Goal: Task Accomplishment & Management: Use online tool/utility

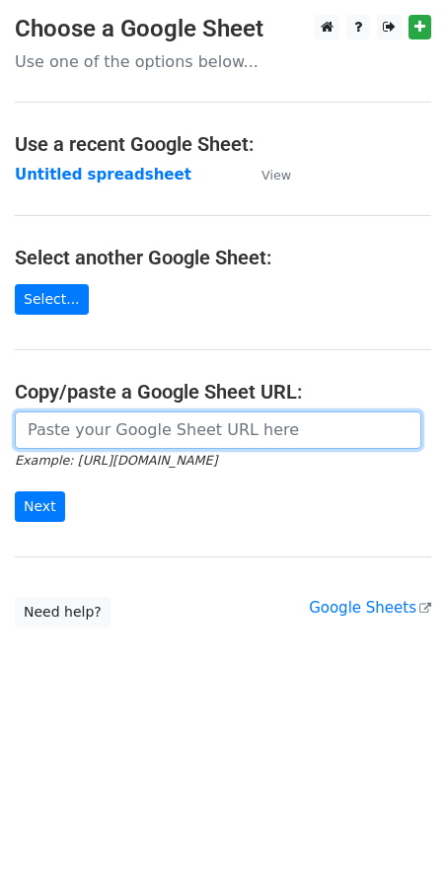
click at [99, 441] on input "url" at bounding box center [218, 429] width 406 height 37
paste input "[URL][DOMAIN_NAME]"
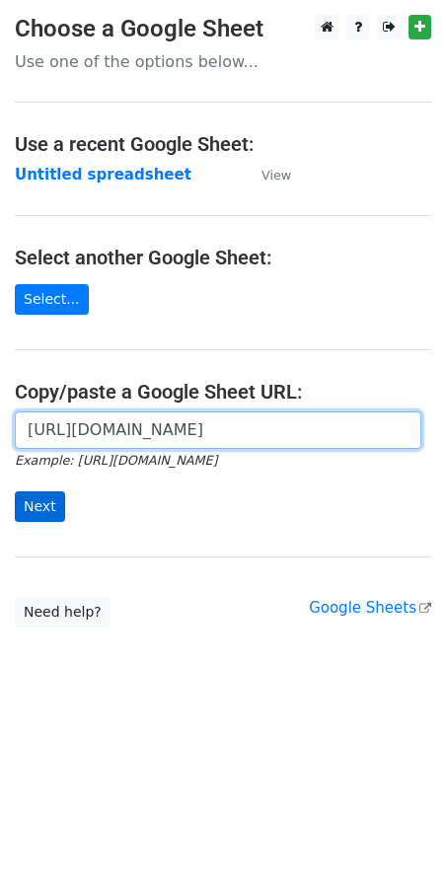
scroll to position [0, 399]
type input "[URL][DOMAIN_NAME]"
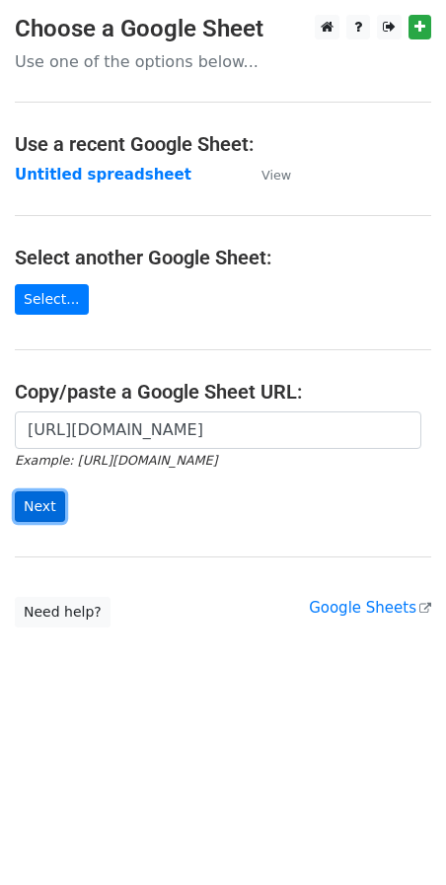
click at [31, 513] on input "Next" at bounding box center [40, 506] width 50 height 31
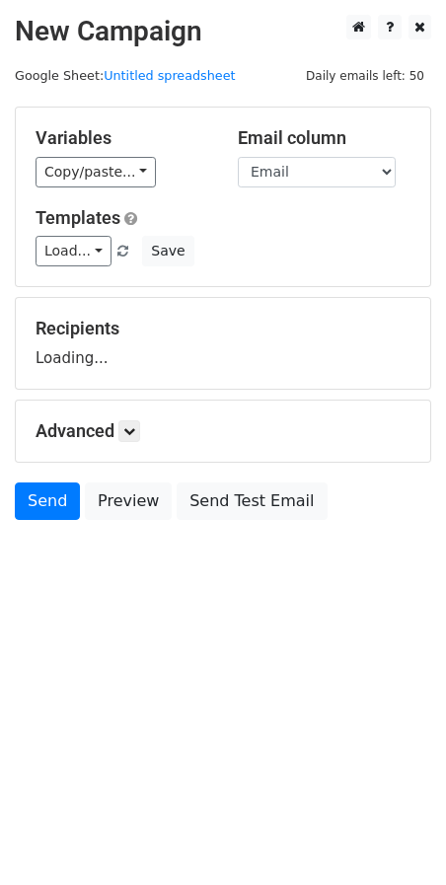
click at [217, 367] on div "Recipients Loading..." at bounding box center [223, 343] width 375 height 51
click at [228, 389] on div "Recipients Loading..." at bounding box center [223, 343] width 414 height 91
click at [51, 506] on link "Send" at bounding box center [47, 500] width 65 height 37
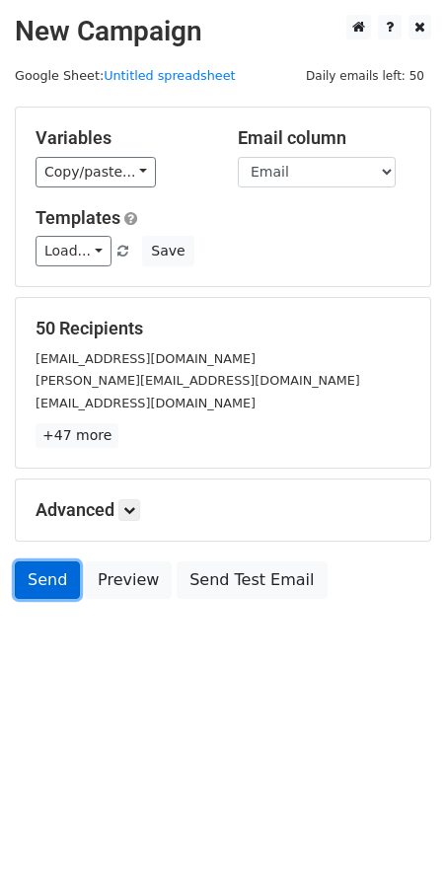
click at [33, 585] on link "Send" at bounding box center [47, 579] width 65 height 37
